Goal: Task Accomplishment & Management: Manage account settings

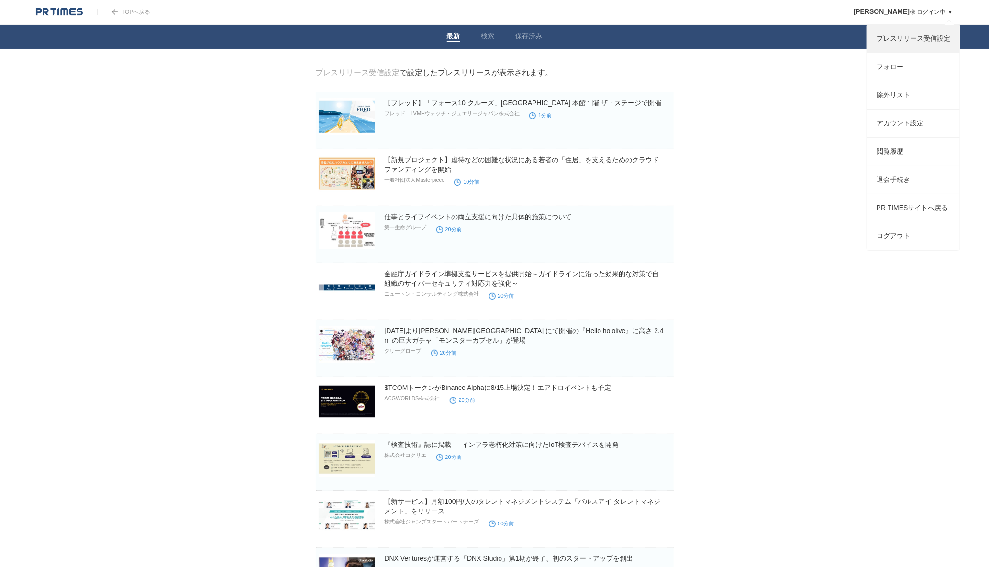
click at [922, 42] on link "プレスリリース受信設定" at bounding box center [913, 39] width 93 height 28
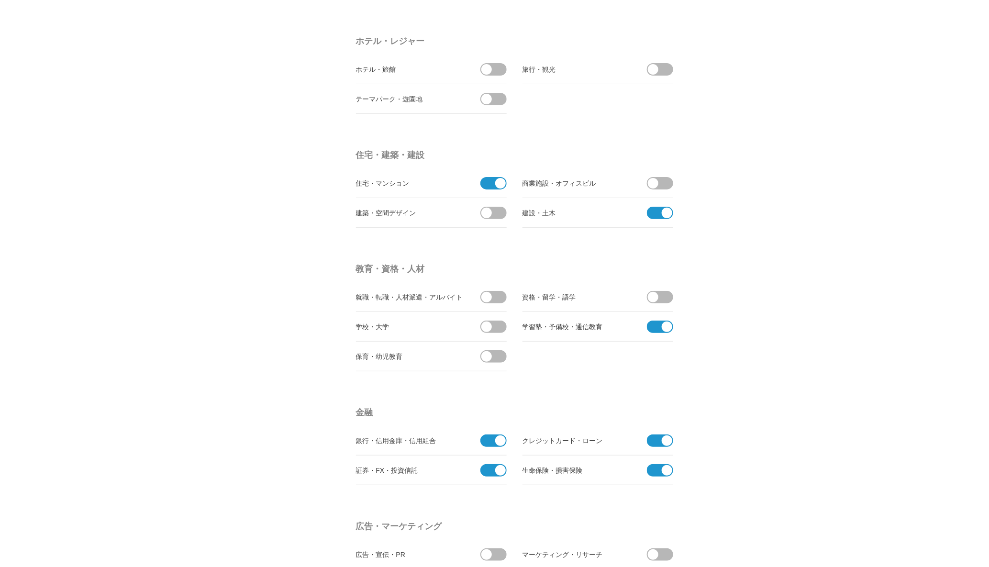
scroll to position [2049, 0]
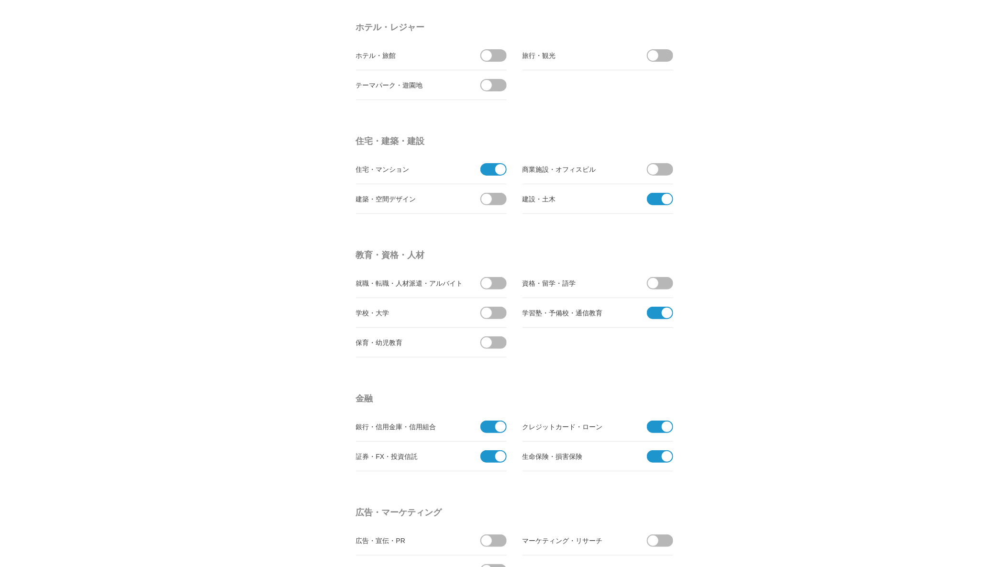
click at [490, 164] on span at bounding box center [491, 169] width 20 height 12
click at [0, 0] on input "checkbox" at bounding box center [0, 0] width 0 height 0
click at [659, 193] on span at bounding box center [657, 199] width 20 height 12
click at [0, 0] on input "checkbox" at bounding box center [0, 0] width 0 height 0
click at [661, 310] on span at bounding box center [657, 313] width 20 height 12
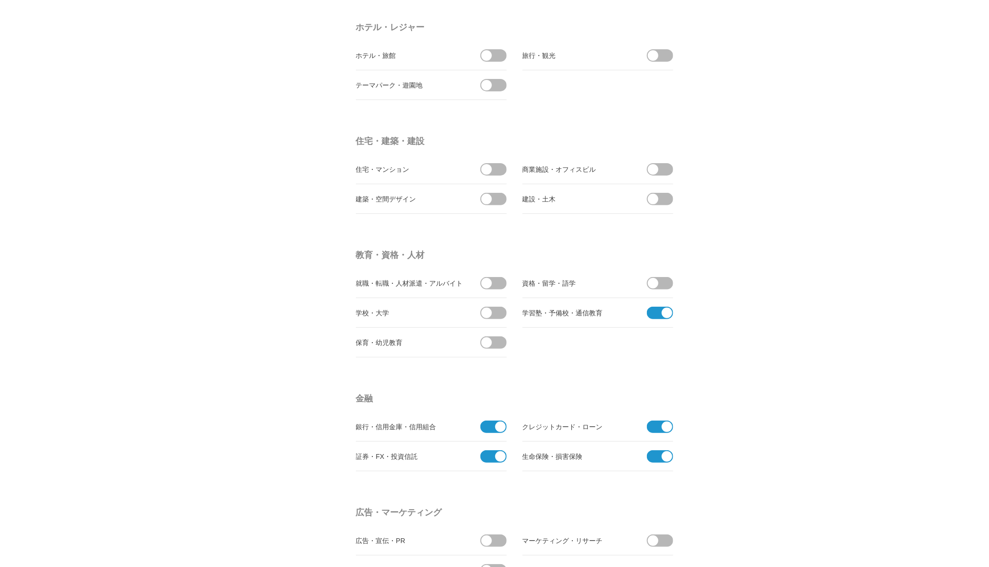
click at [0, 0] on input "checkbox" at bounding box center [0, 0] width 0 height 0
click at [659, 422] on span at bounding box center [657, 427] width 20 height 12
click at [0, 0] on input "checkbox" at bounding box center [0, 0] width 0 height 0
click at [659, 450] on span at bounding box center [657, 456] width 20 height 12
click at [0, 0] on input "checkbox" at bounding box center [0, 0] width 0 height 0
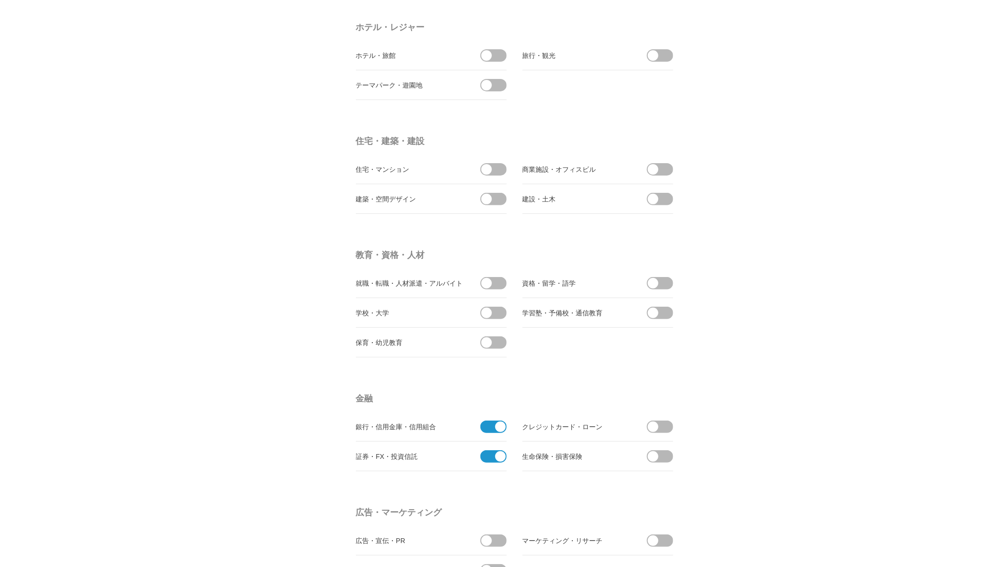
click at [495, 450] on span at bounding box center [491, 456] width 20 height 12
click at [0, 0] on input "checkbox" at bounding box center [0, 0] width 0 height 0
click at [494, 421] on span at bounding box center [491, 427] width 20 height 12
click at [0, 0] on input "checkbox" at bounding box center [0, 0] width 0 height 0
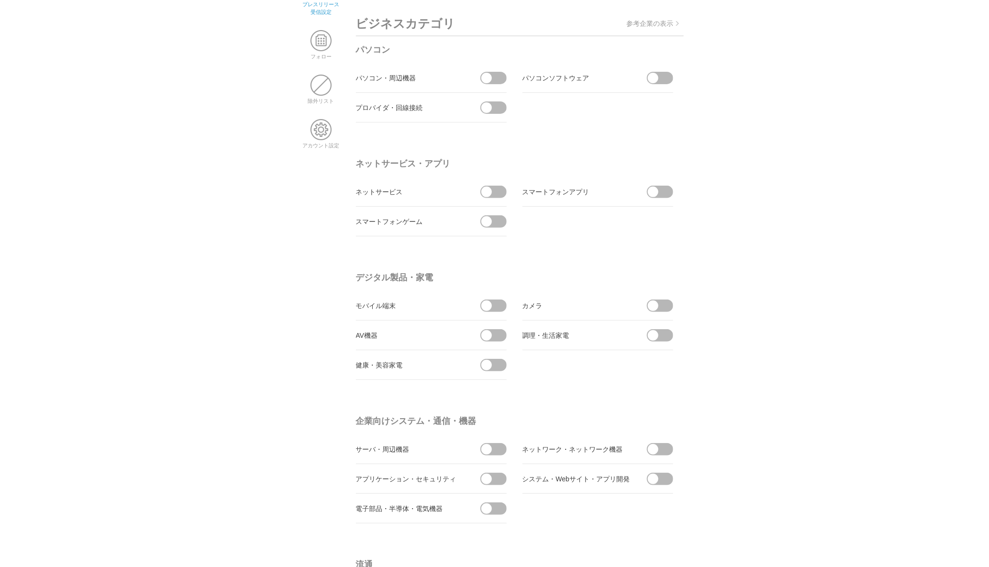
scroll to position [0, 0]
